Goal: Task Accomplishment & Management: Manage account settings

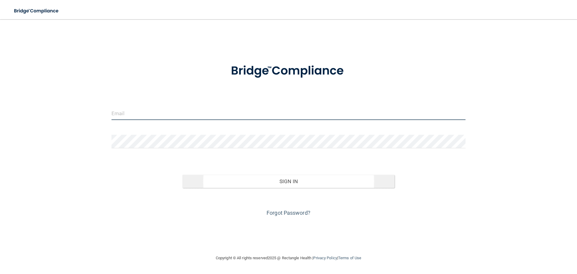
type input "[EMAIL_ADDRESS][DOMAIN_NAME]"
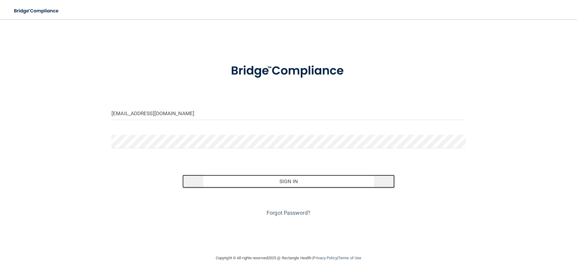
click at [260, 180] on button "Sign In" at bounding box center [288, 181] width 212 height 13
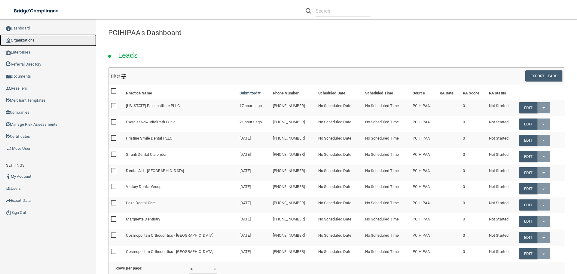
click at [38, 43] on link "Organizations" at bounding box center [48, 40] width 96 height 12
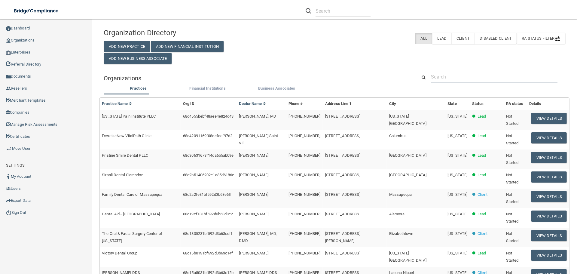
click at [454, 76] on input "text" at bounding box center [494, 76] width 126 height 11
paste input "[PERSON_NAME], M.D , [PERSON_NAME]"
type input "[PERSON_NAME], M.D , [PERSON_NAME]"
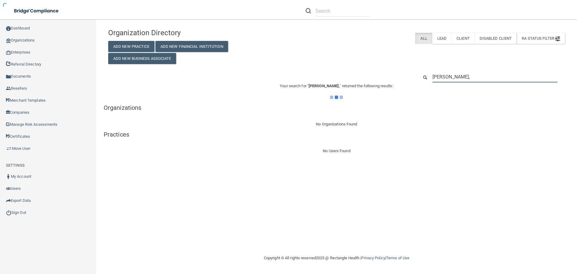
type input "[PERSON_NAME]"
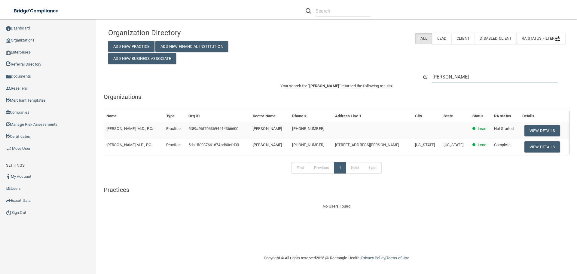
click at [483, 76] on input "[PERSON_NAME]" at bounding box center [494, 76] width 125 height 11
click at [402, 74] on div "[PERSON_NAME]" at bounding box center [337, 76] width 466 height 11
paste input "[PHONE_NUMBER]"
type input "[PHONE_NUMBER]"
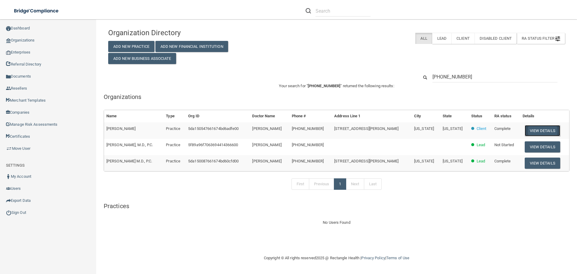
click at [543, 132] on button "View Details" at bounding box center [541, 130] width 35 height 11
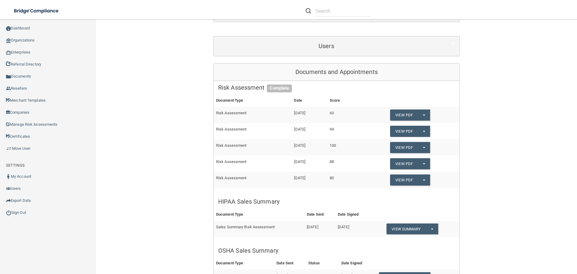
scroll to position [210, 0]
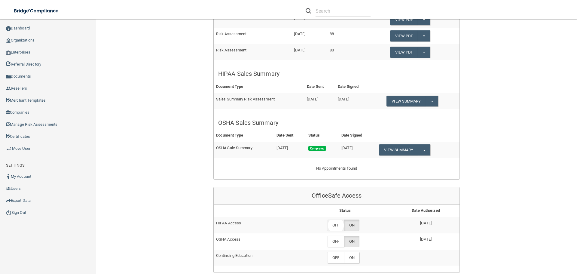
click at [337, 223] on label "OFF" at bounding box center [335, 224] width 17 height 11
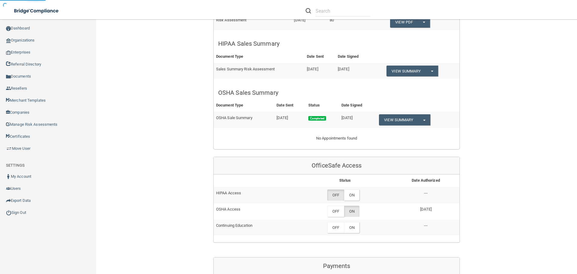
scroll to position [330, 0]
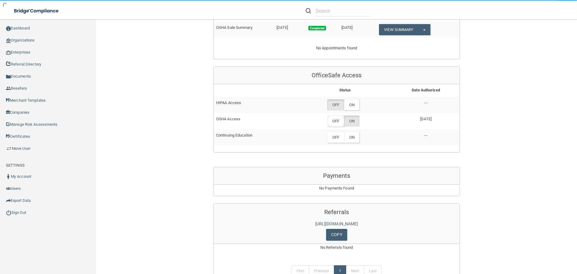
click at [335, 120] on label "OFF" at bounding box center [335, 120] width 17 height 11
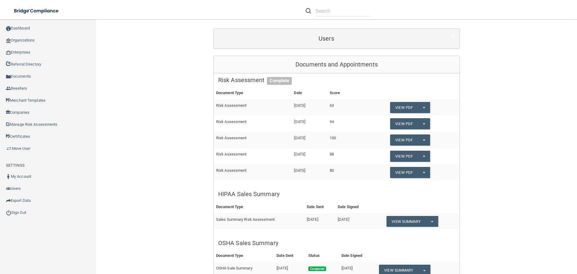
scroll to position [0, 0]
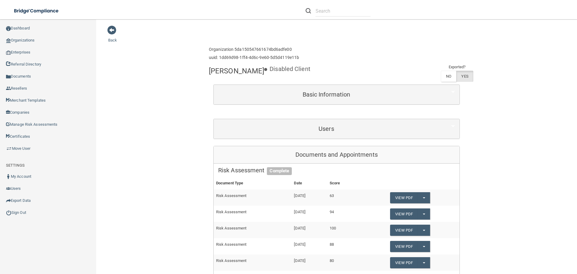
drag, startPoint x: 207, startPoint y: 71, endPoint x: 268, endPoint y: 76, distance: 60.6
click at [264, 76] on div "[PERSON_NAME]" at bounding box center [236, 70] width 55 height 15
copy h4 "[PERSON_NAME]"
